Goal: Task Accomplishment & Management: Use online tool/utility

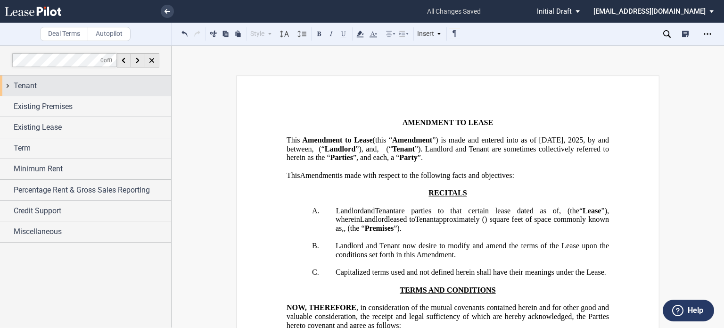
click at [77, 86] on div "Tenant" at bounding box center [92, 85] width 157 height 11
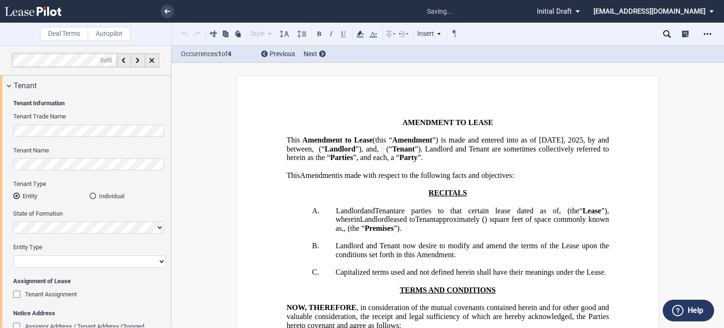
drag, startPoint x: 159, startPoint y: 261, endPoint x: 148, endPoint y: 256, distance: 12.3
click at [159, 261] on select "Corporation Limited Liability Company General Partnership Limited Partnership O…" at bounding box center [89, 261] width 153 height 12
select select "limited liability company"
click at [13, 255] on select "Corporation Limited Liability Company General Partnership Limited Partnership O…" at bounding box center [89, 261] width 153 height 12
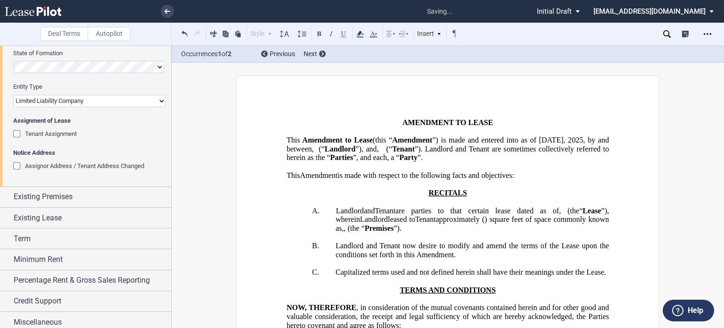
scroll to position [165, 0]
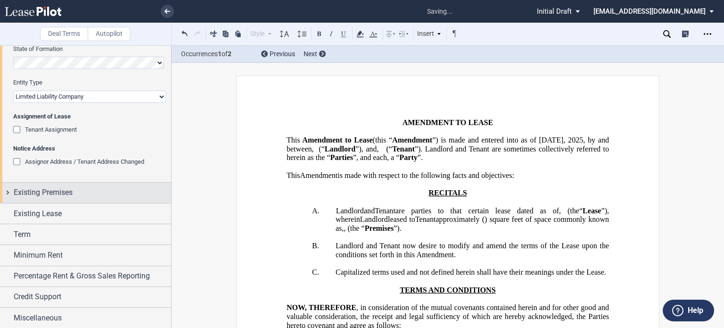
click at [72, 196] on span "Existing Premises" at bounding box center [43, 192] width 59 height 11
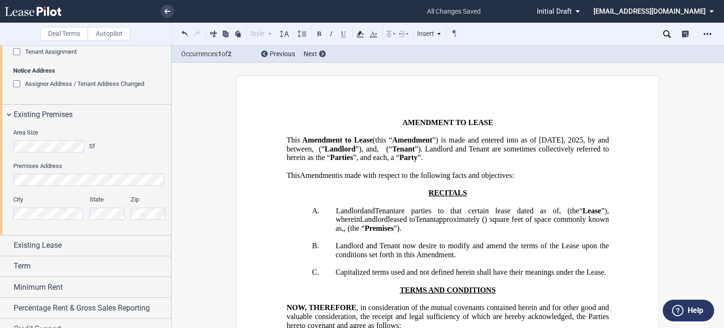
scroll to position [274, 0]
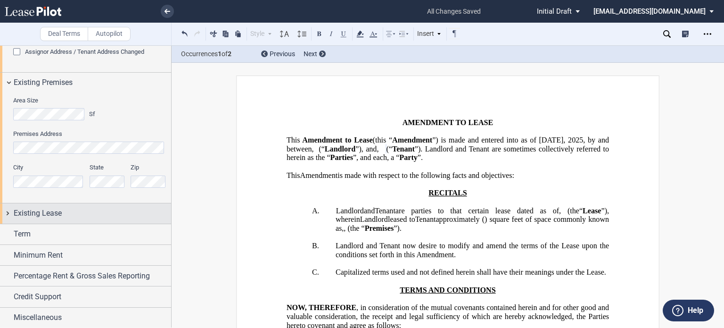
click at [122, 218] on div "Existing Lease" at bounding box center [85, 213] width 171 height 20
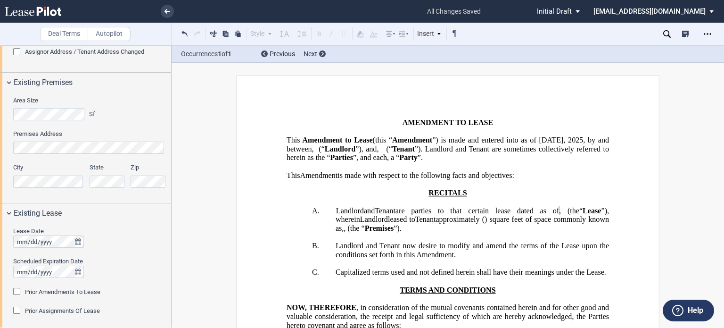
click at [17, 310] on div "Prior Assignments Of Lease" at bounding box center [17, 310] width 9 height 9
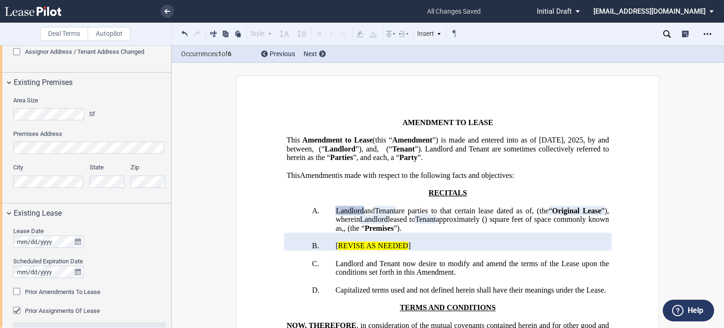
click at [16, 290] on div "Prior Amendments To Lease" at bounding box center [17, 292] width 9 height 9
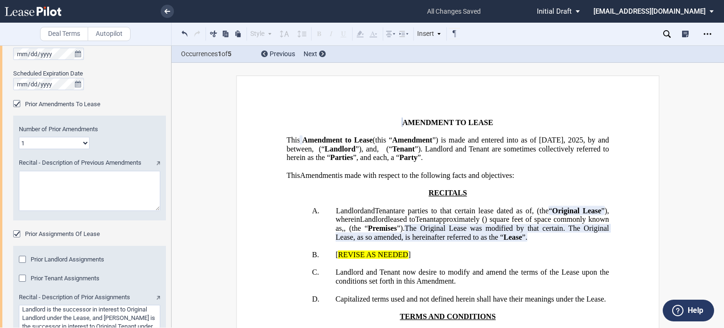
scroll to position [464, 0]
click at [23, 279] on div "Prior Tenant Assignments" at bounding box center [23, 277] width 9 height 9
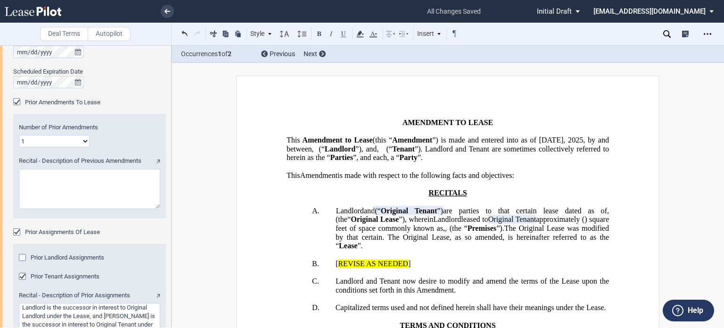
click at [377, 215] on span "(“" at bounding box center [378, 210] width 6 height 8
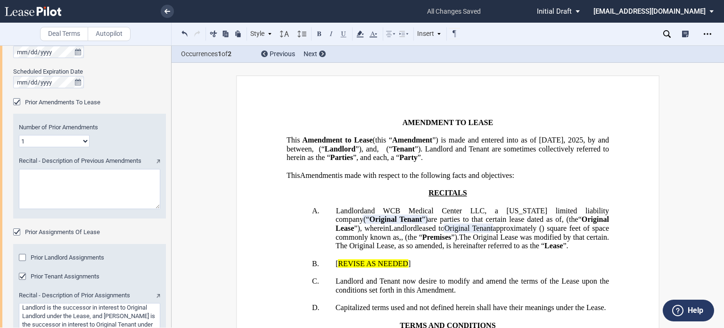
click at [459, 223] on span "and WCB Medical Center LLC, a [US_STATE] limited liability company" at bounding box center [473, 214] width 275 height 17
click at [55, 173] on textarea "Recital - Description of Previous Amendments" at bounding box center [89, 189] width 141 height 40
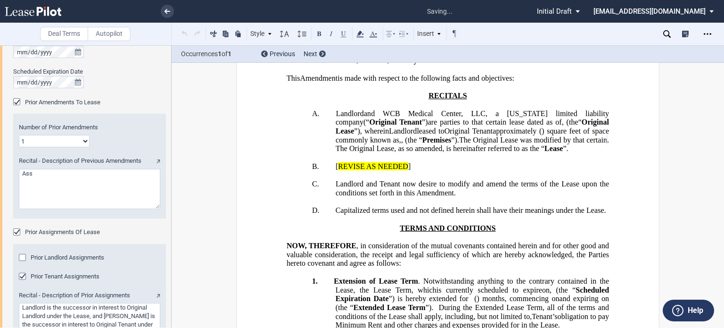
scroll to position [128, 0]
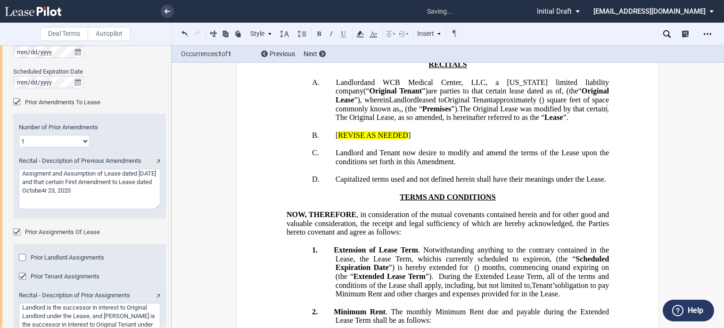
click at [75, 187] on textarea "Recital - Description of Previous Amendments" at bounding box center [89, 189] width 141 height 40
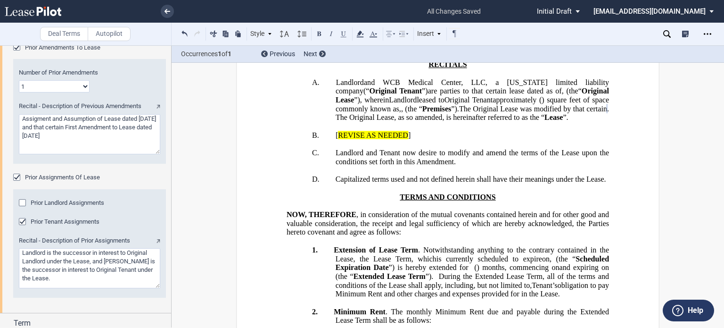
scroll to position [527, 0]
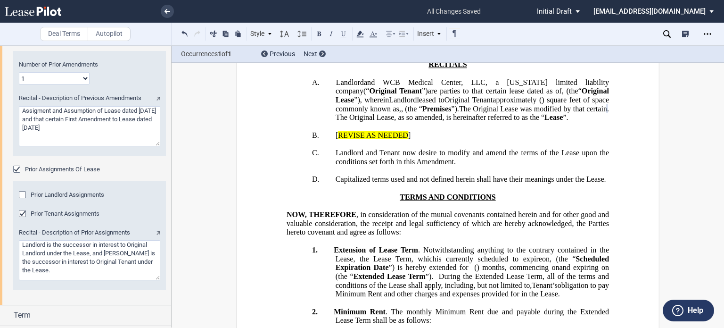
type textarea "Assigment and Assumption of Lease dated [DATE] and that certain First Amendment…"
drag, startPoint x: 20, startPoint y: 243, endPoint x: 105, endPoint y: 250, distance: 85.2
click at [105, 250] on textarea "Recital - Description of Prior Assignments" at bounding box center [89, 260] width 141 height 40
type textarea "Tenant is the successor in interest to Original Tenant under the Lease."
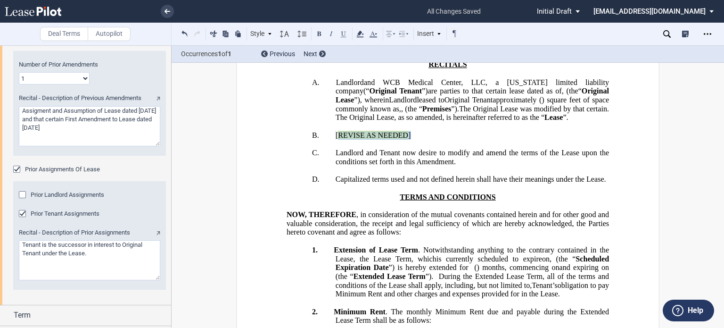
drag, startPoint x: 579, startPoint y: 206, endPoint x: 604, endPoint y: 212, distance: 25.8
click at [604, 140] on p "B. ﻿ ﻿ [ REVISE AS NEEDED ]" at bounding box center [472, 135] width 273 height 9
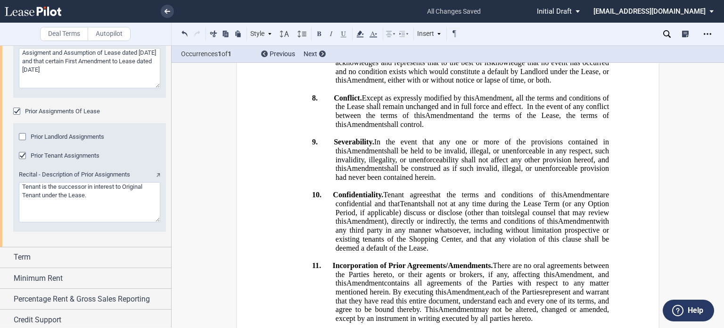
scroll to position [607, 0]
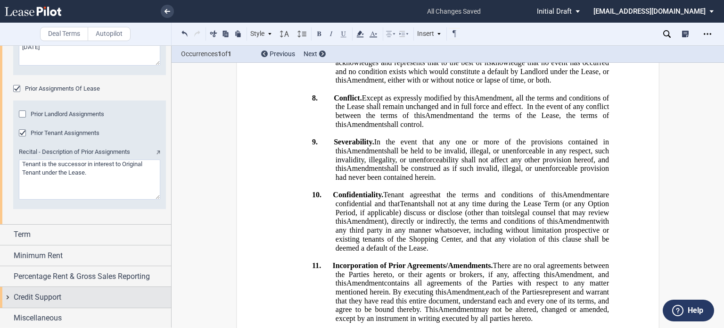
click at [29, 292] on span "Credit Support" at bounding box center [38, 296] width 48 height 11
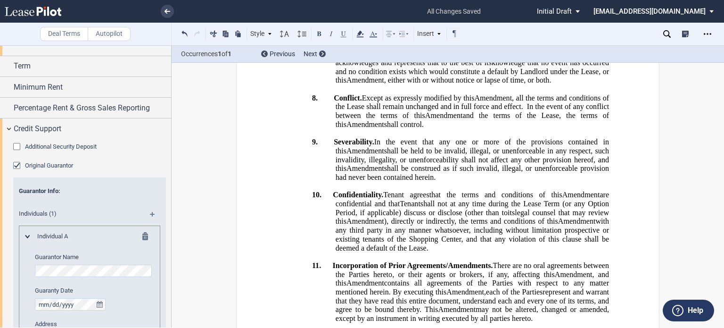
scroll to position [782, 0]
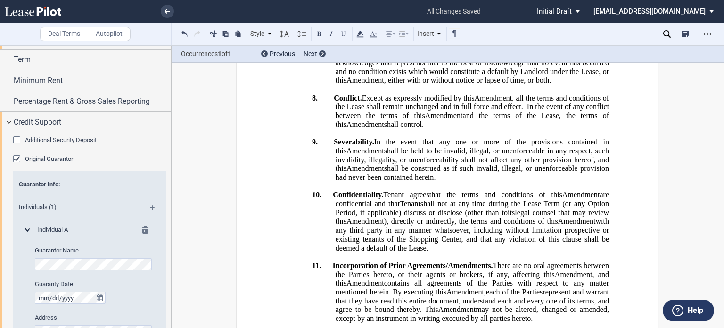
click at [16, 159] on div "Original Guarantor" at bounding box center [17, 159] width 9 height 9
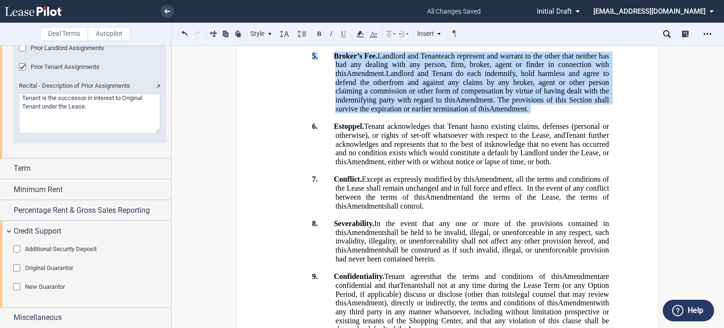
scroll to position [926, 0]
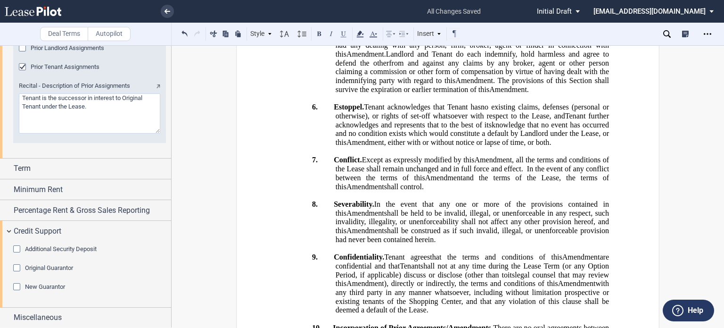
drag, startPoint x: 334, startPoint y: 164, endPoint x: 372, endPoint y: 228, distance: 74.2
click at [372, 228] on div "﻿ ﻿ ﻿ ﻿ ﻿ AMENDMENT AND ASSIGNMENT OF LEASE This ﻿ ﻿ ﻿ ﻿ Amendment and Assignme…" at bounding box center [448, 18] width 323 height 1670
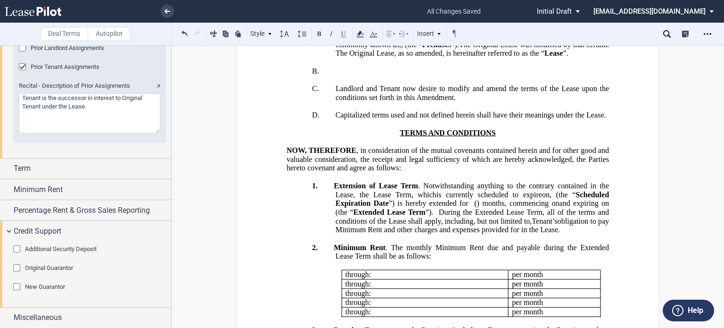
scroll to position [0, 0]
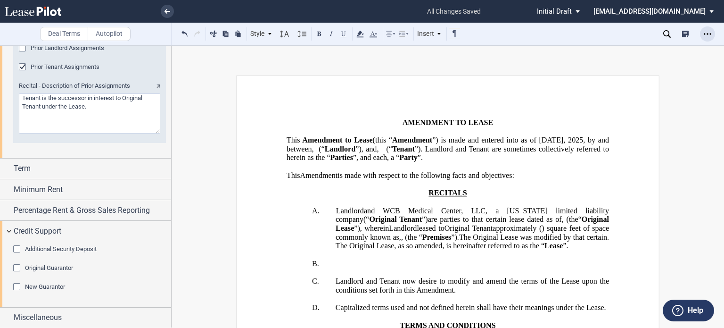
click at [705, 33] on icon "Open Lease options menu" at bounding box center [708, 34] width 8 height 8
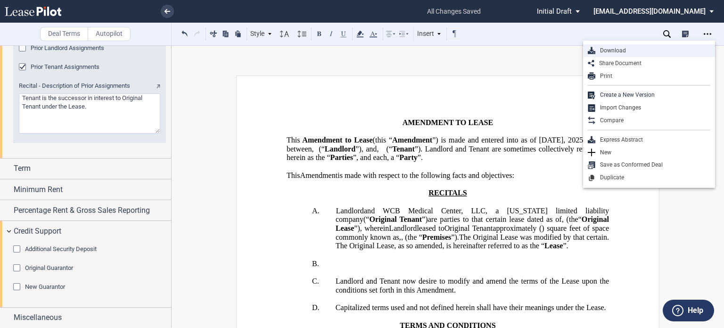
click at [605, 49] on div "Download" at bounding box center [652, 51] width 115 height 8
